Goal: Information Seeking & Learning: Learn about a topic

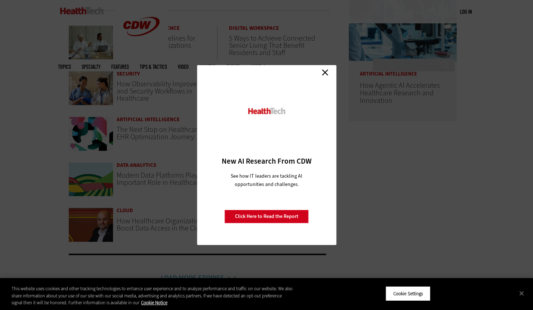
scroll to position [395, 0]
click at [325, 73] on link "Close" at bounding box center [325, 72] width 11 height 11
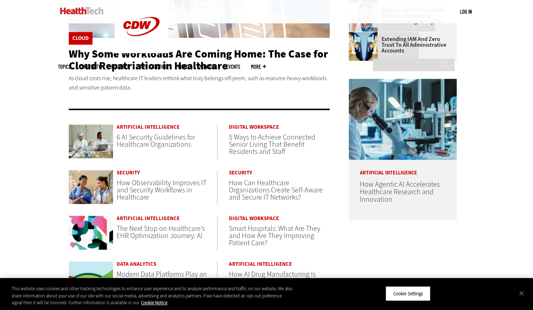
scroll to position [295, 0]
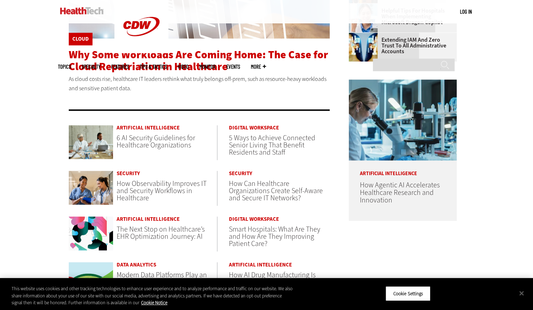
click at [207, 57] on span "Why Some Workloads Are Coming Home: The Case for Cloud Repatriation in Healthca…" at bounding box center [199, 61] width 260 height 26
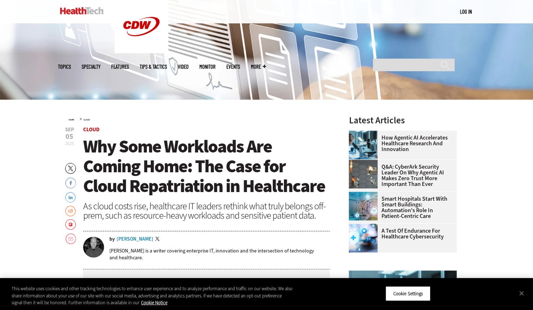
scroll to position [237, 0]
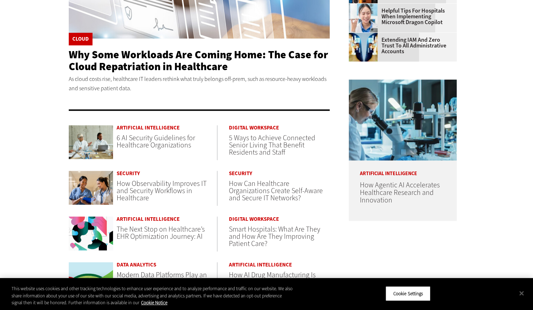
click at [139, 145] on span "6 AI Security Guidelines for Healthcare Organizations" at bounding box center [156, 141] width 79 height 17
